Goal: Communication & Community: Share content

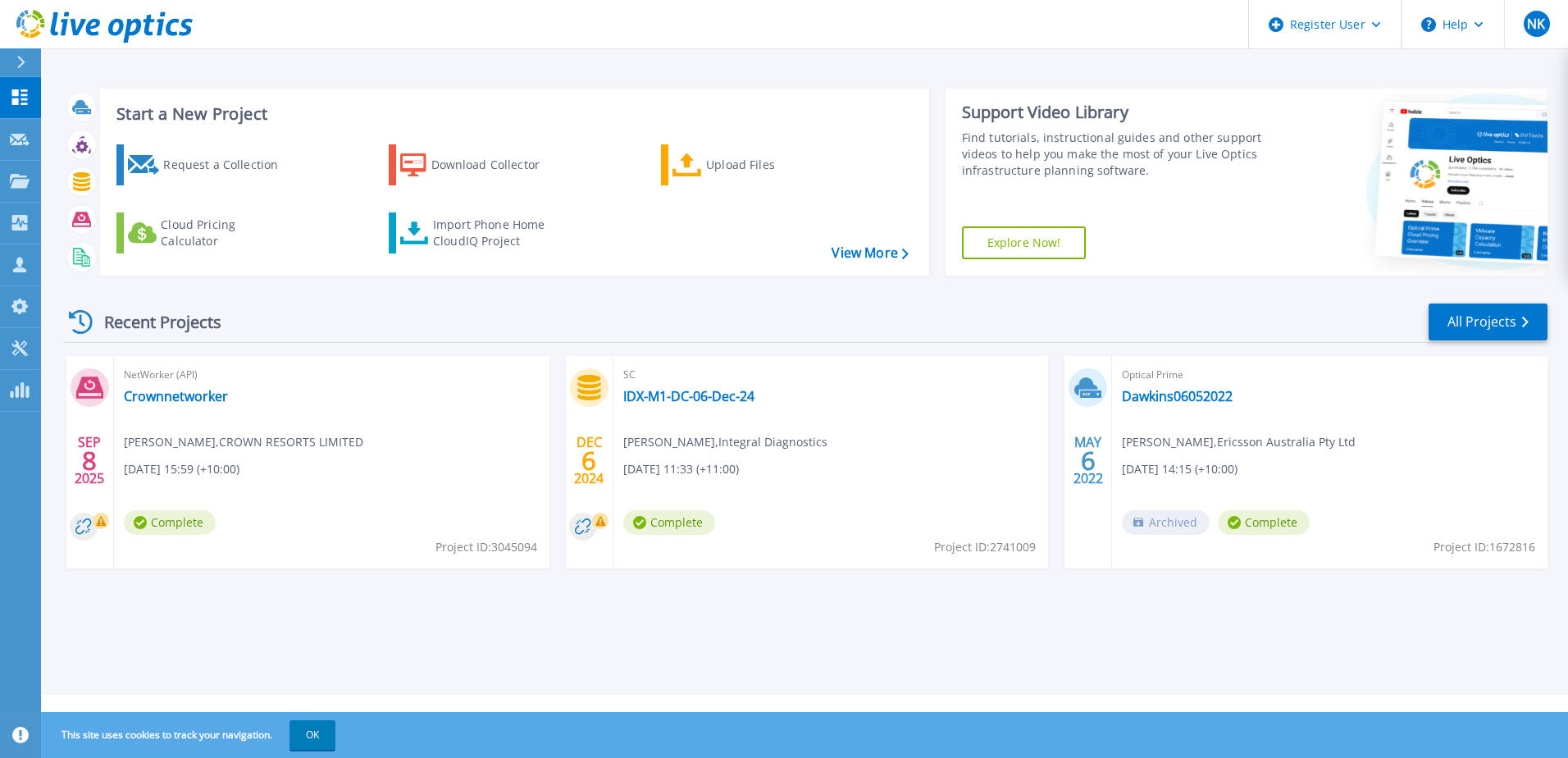
click at [471, 380] on span "NetWorker (API)" at bounding box center [332, 375] width 416 height 18
click at [203, 393] on link "Crownnetworker" at bounding box center [176, 396] width 104 height 16
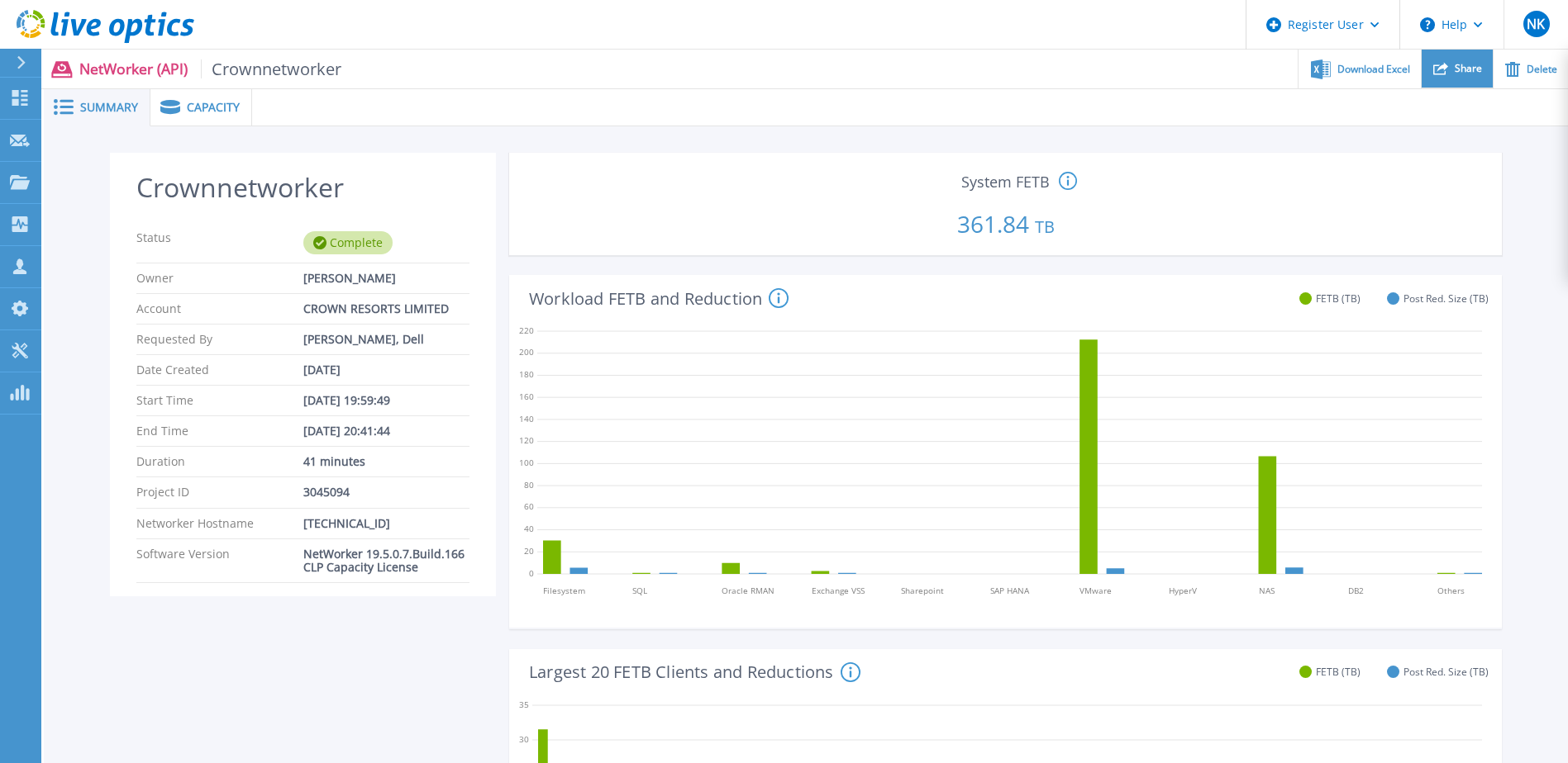
click at [1446, 79] on div "Share" at bounding box center [1457, 68] width 71 height 39
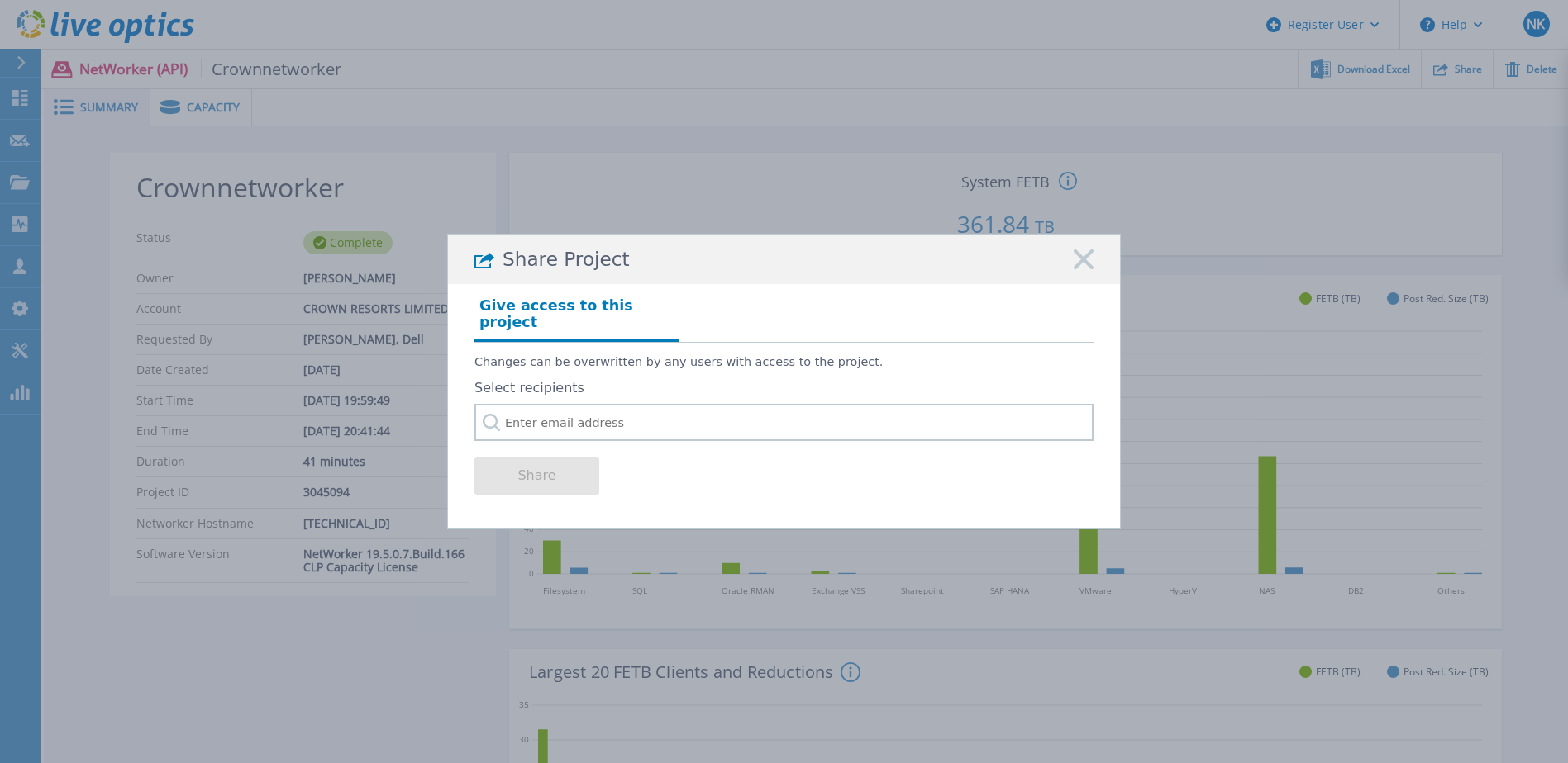
click at [536, 58] on div "Share Project Give access to this project Changes can be overwritten by any use…" at bounding box center [784, 381] width 1568 height 763
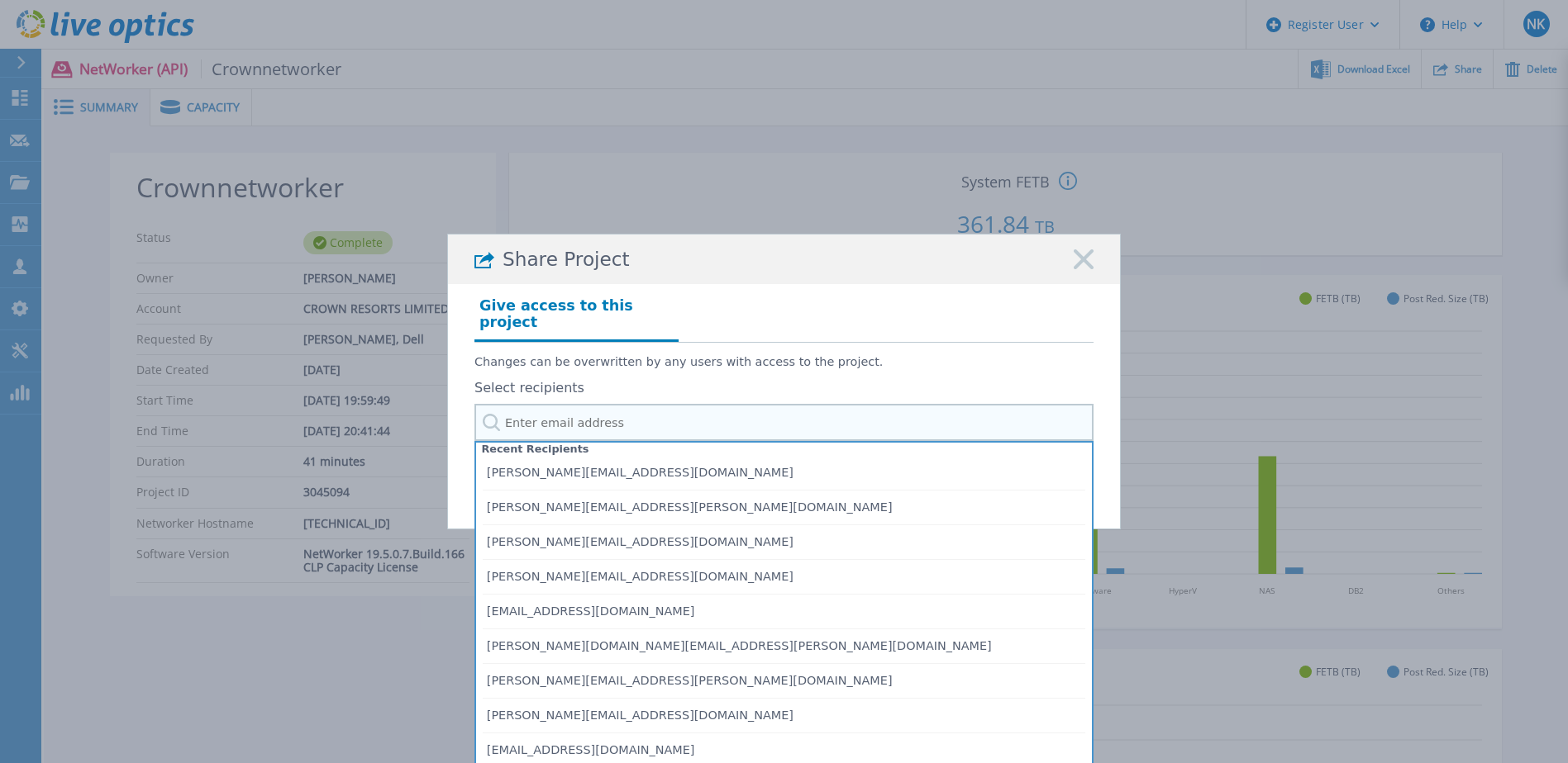
click at [535, 413] on input "text" at bounding box center [784, 421] width 619 height 37
paste input "maciej.lasota@dell.com"
type input "maciej.lasota@dell.com"
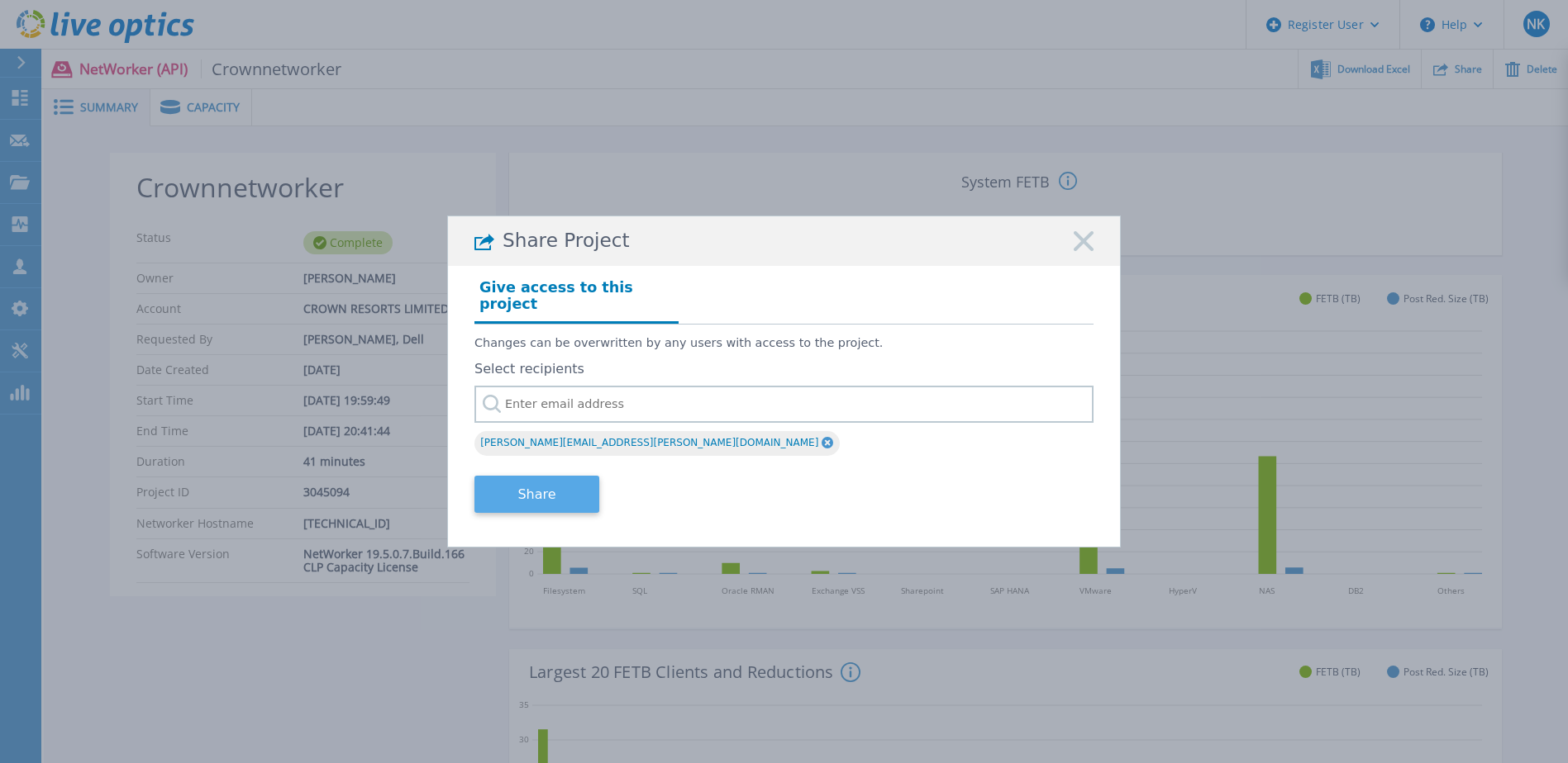
click at [551, 495] on button "Share" at bounding box center [537, 493] width 125 height 37
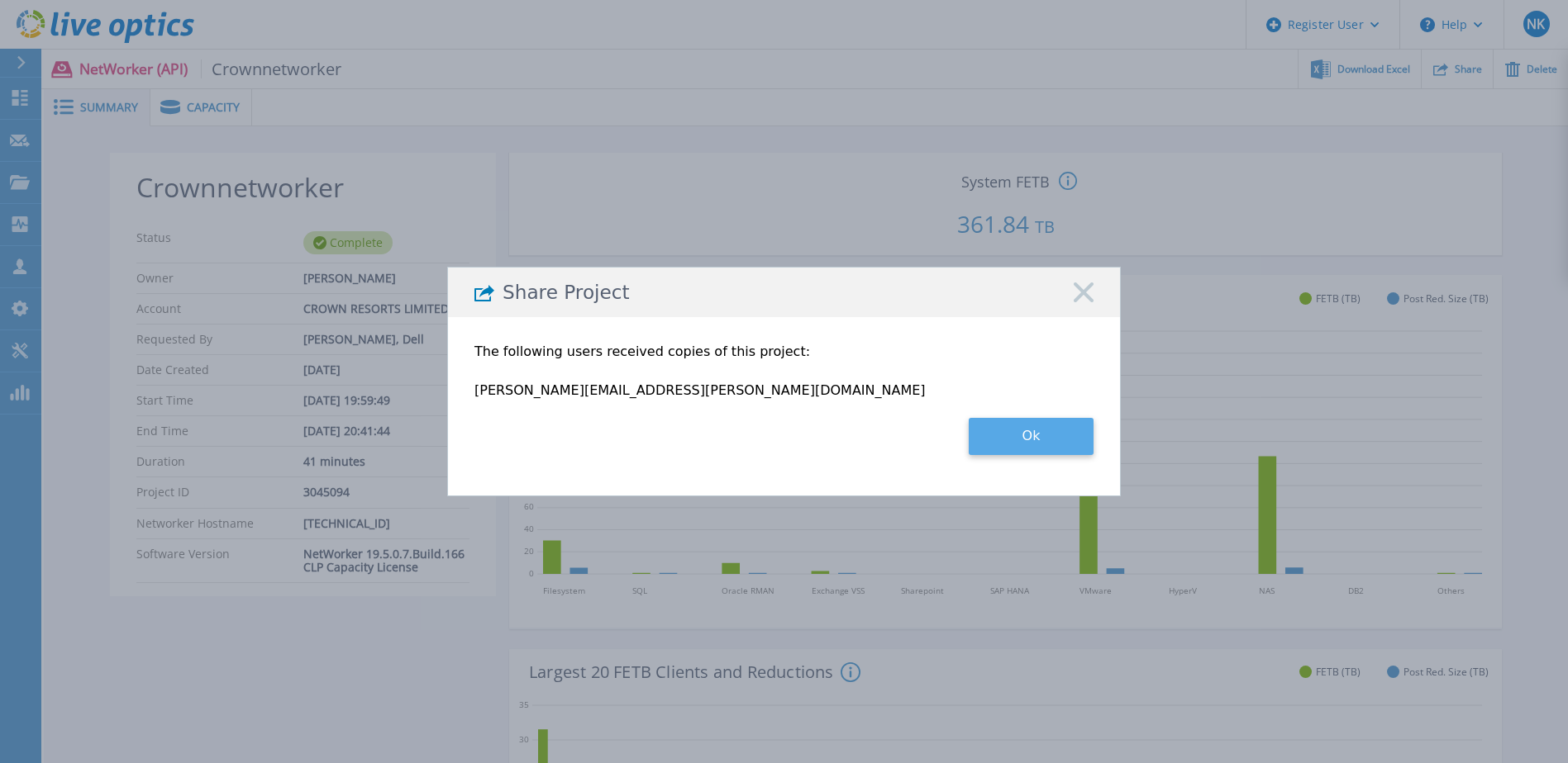
click at [1013, 436] on button "Ok" at bounding box center [1030, 436] width 125 height 37
